Goal: Information Seeking & Learning: Learn about a topic

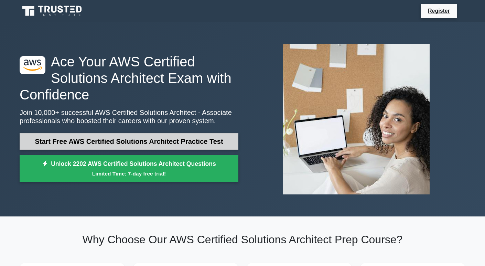
click at [202, 146] on link "Start Free AWS Certified Solutions Architect Practice Test" at bounding box center [129, 141] width 219 height 17
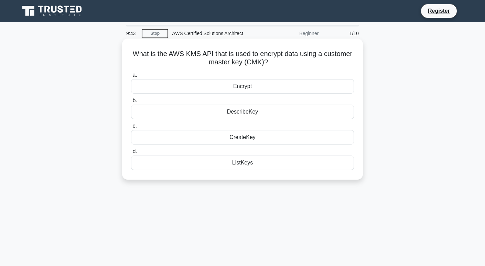
click at [254, 86] on div "Encrypt" at bounding box center [242, 86] width 223 height 14
click at [131, 77] on input "a. Encrypt" at bounding box center [131, 75] width 0 height 4
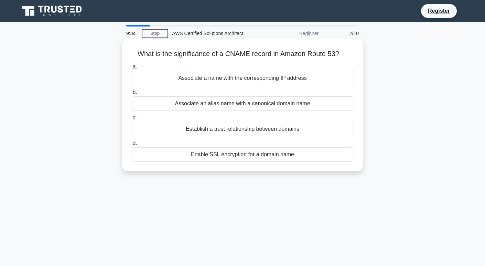
click at [259, 107] on div "Associate an alias name with a canonical domain name" at bounding box center [242, 103] width 223 height 14
click at [131, 95] on input "b. Associate an alias name with a canonical domain name" at bounding box center [131, 92] width 0 height 4
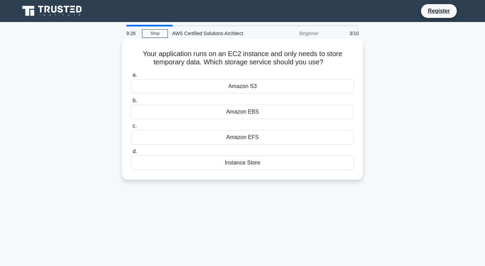
click at [248, 166] on div "Instance Store" at bounding box center [242, 163] width 223 height 14
click at [131, 154] on input "d. Instance Store" at bounding box center [131, 151] width 0 height 4
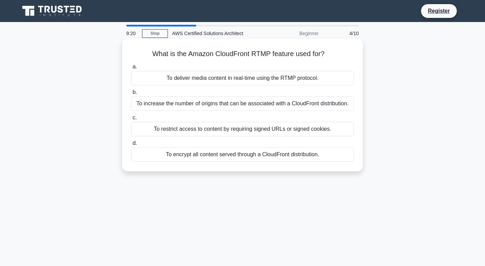
click at [202, 105] on div "To increase the number of origins that can be associated with a CloudFront dist…" at bounding box center [242, 103] width 223 height 14
click at [131, 95] on input "b. To increase the number of origins that can be associated with a CloudFront d…" at bounding box center [131, 92] width 0 height 4
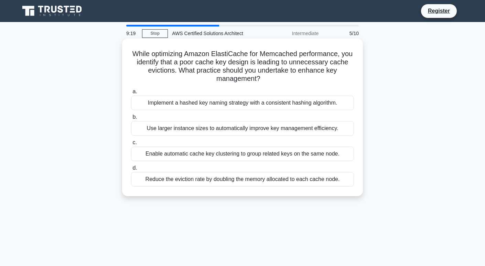
click at [258, 118] on label "b. Use larger instance sizes to automatically improve key management efficiency." at bounding box center [242, 124] width 223 height 23
click at [131, 118] on input "b. Use larger instance sizes to automatically improve key management efficiency." at bounding box center [131, 117] width 0 height 4
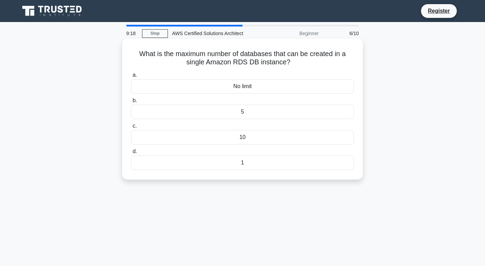
click at [251, 144] on div "10" at bounding box center [242, 137] width 223 height 14
click at [131, 128] on input "c. 10" at bounding box center [131, 126] width 0 height 4
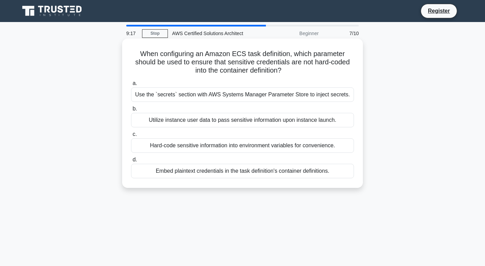
click at [257, 99] on div "Use the `secrets` section with AWS Systems Manager Parameter Store to inject se…" at bounding box center [242, 94] width 223 height 14
click at [131, 86] on input "a. Use the `secrets` section with AWS Systems Manager Parameter Store to inject…" at bounding box center [131, 83] width 0 height 4
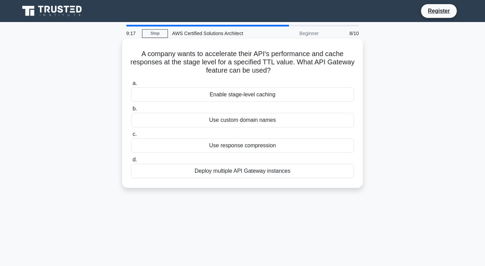
click at [247, 128] on div "a. Enable stage-level caching b. Use custom domain names c. d." at bounding box center [242, 129] width 231 height 102
click at [258, 90] on div "Enable stage-level caching" at bounding box center [242, 94] width 223 height 14
click at [131, 86] on input "a. Enable stage-level caching" at bounding box center [131, 83] width 0 height 4
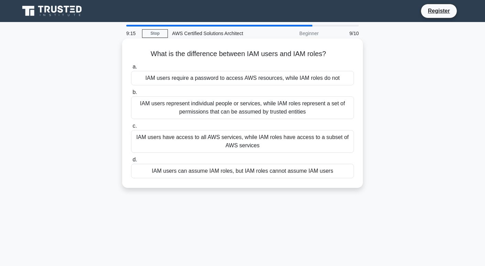
click at [250, 119] on div "a. IAM users require a password to access AWS resources, while IAM roles do not…" at bounding box center [242, 120] width 231 height 118
click at [252, 111] on div "IAM users represent individual people or services, while IAM roles represent a …" at bounding box center [242, 107] width 223 height 23
click at [131, 95] on input "b. IAM users represent individual people or services, while IAM roles represent…" at bounding box center [131, 92] width 0 height 4
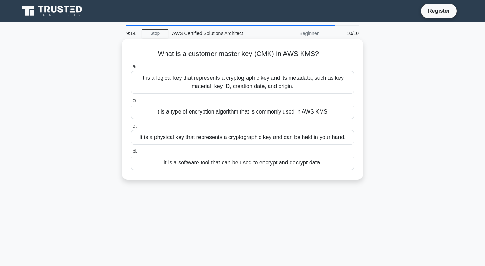
click at [237, 86] on div "It is a logical key that represents a cryptographic key and its metadata, such …" at bounding box center [242, 82] width 223 height 23
click at [131, 69] on input "a. It is a logical key that represents a cryptographic key and its metadata, su…" at bounding box center [131, 67] width 0 height 4
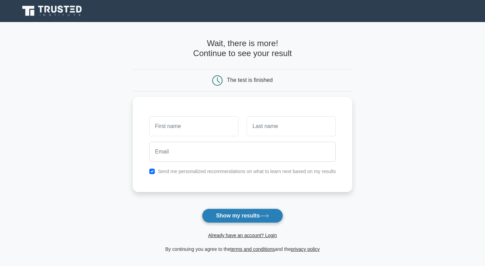
click at [224, 213] on button "Show my results" at bounding box center [242, 216] width 81 height 14
